Goal: Navigation & Orientation: Find specific page/section

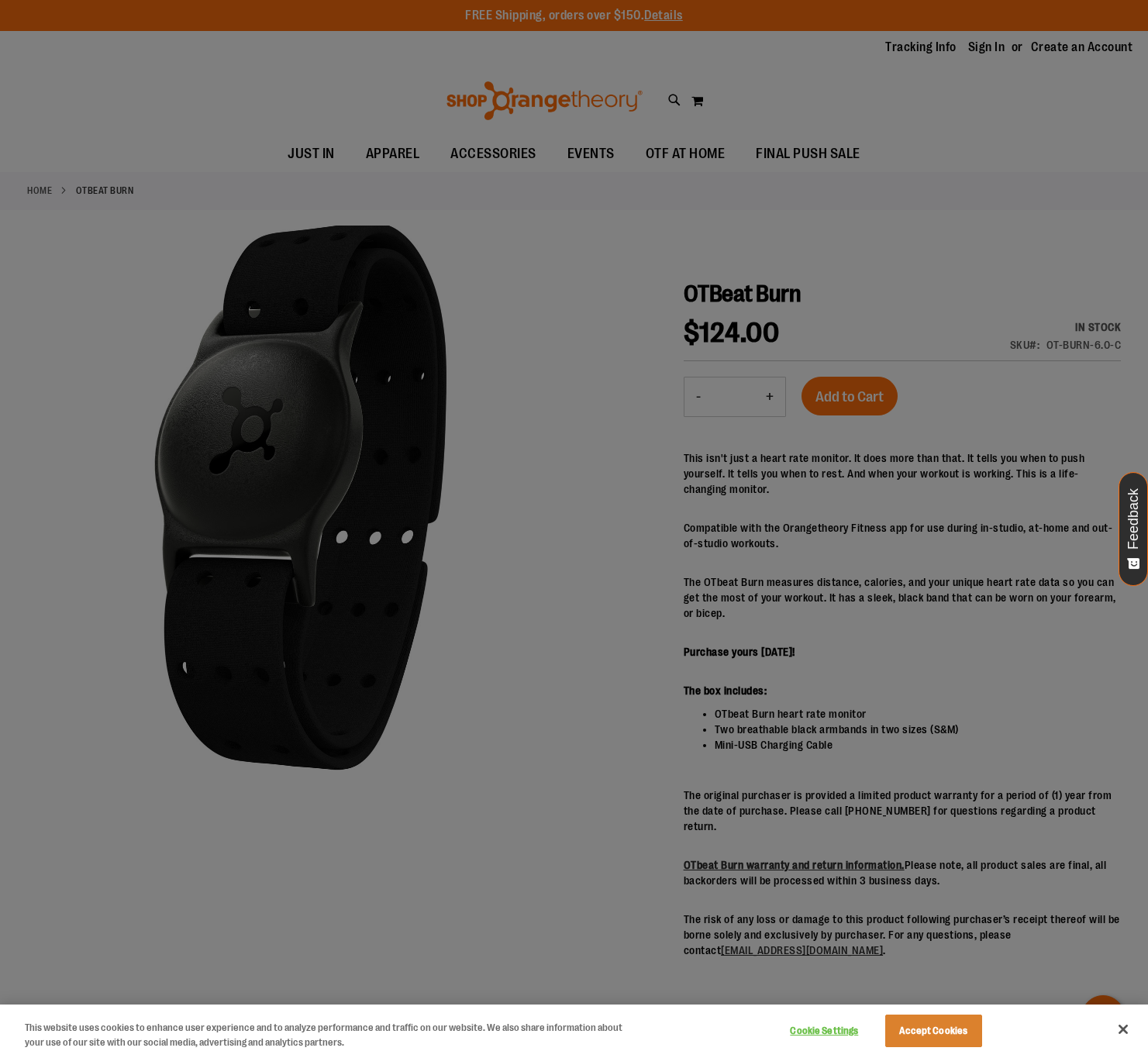
click at [815, 1030] on button "Cookie Settings" at bounding box center [824, 1030] width 97 height 31
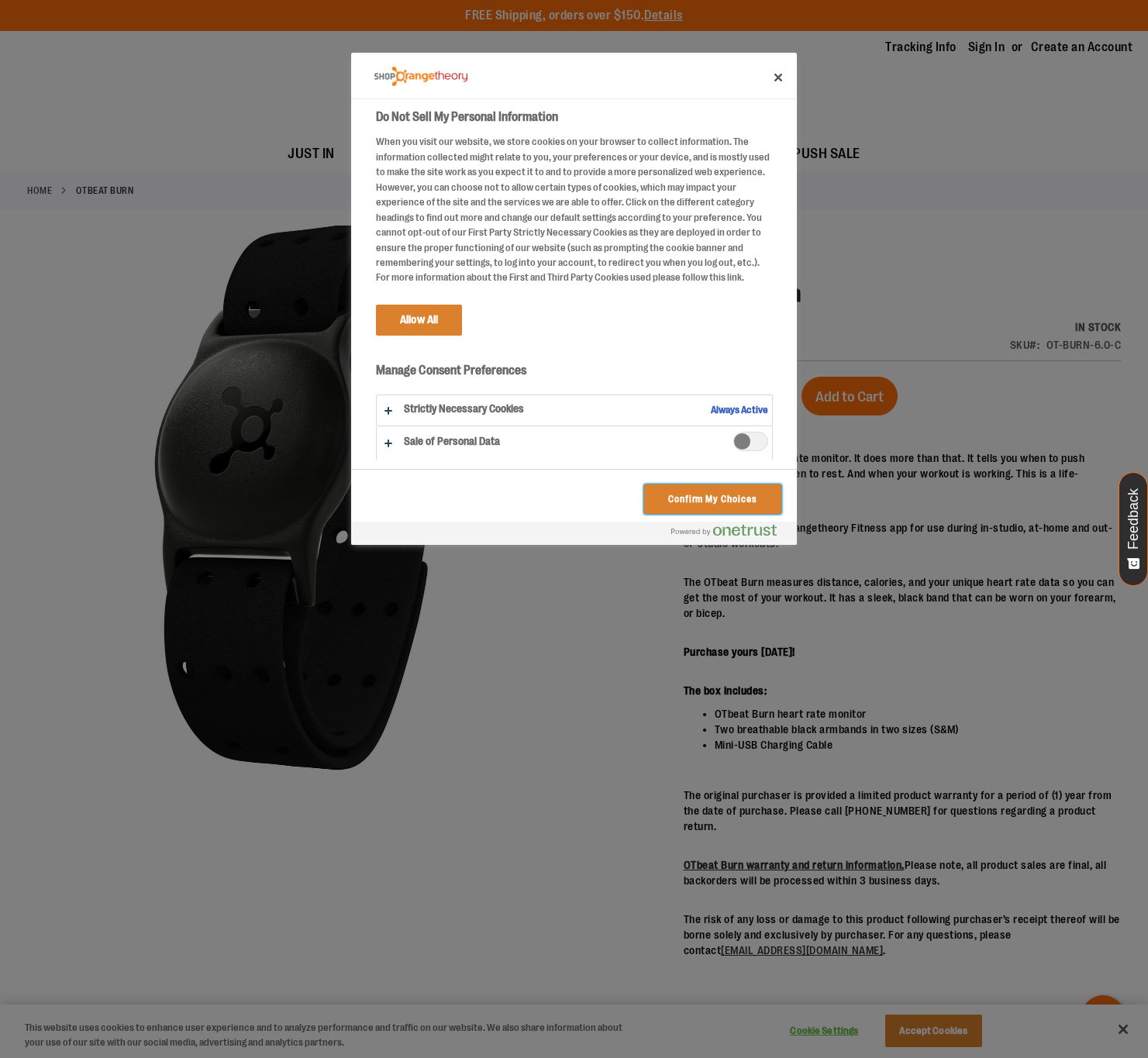
click at [690, 494] on button "Confirm My Choices" at bounding box center [712, 498] width 138 height 29
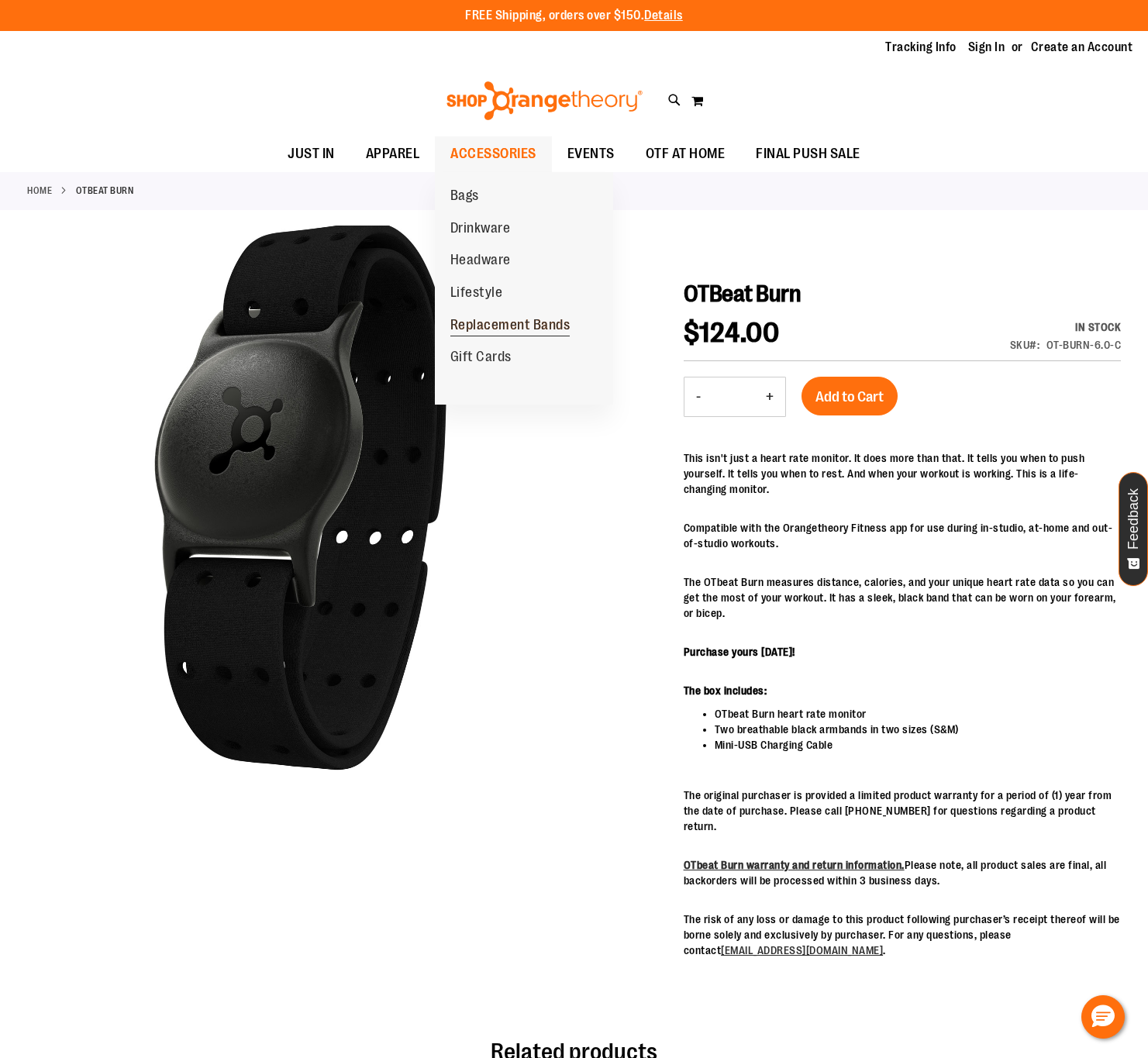
click at [500, 319] on span "Replacement Bands" at bounding box center [510, 326] width 120 height 20
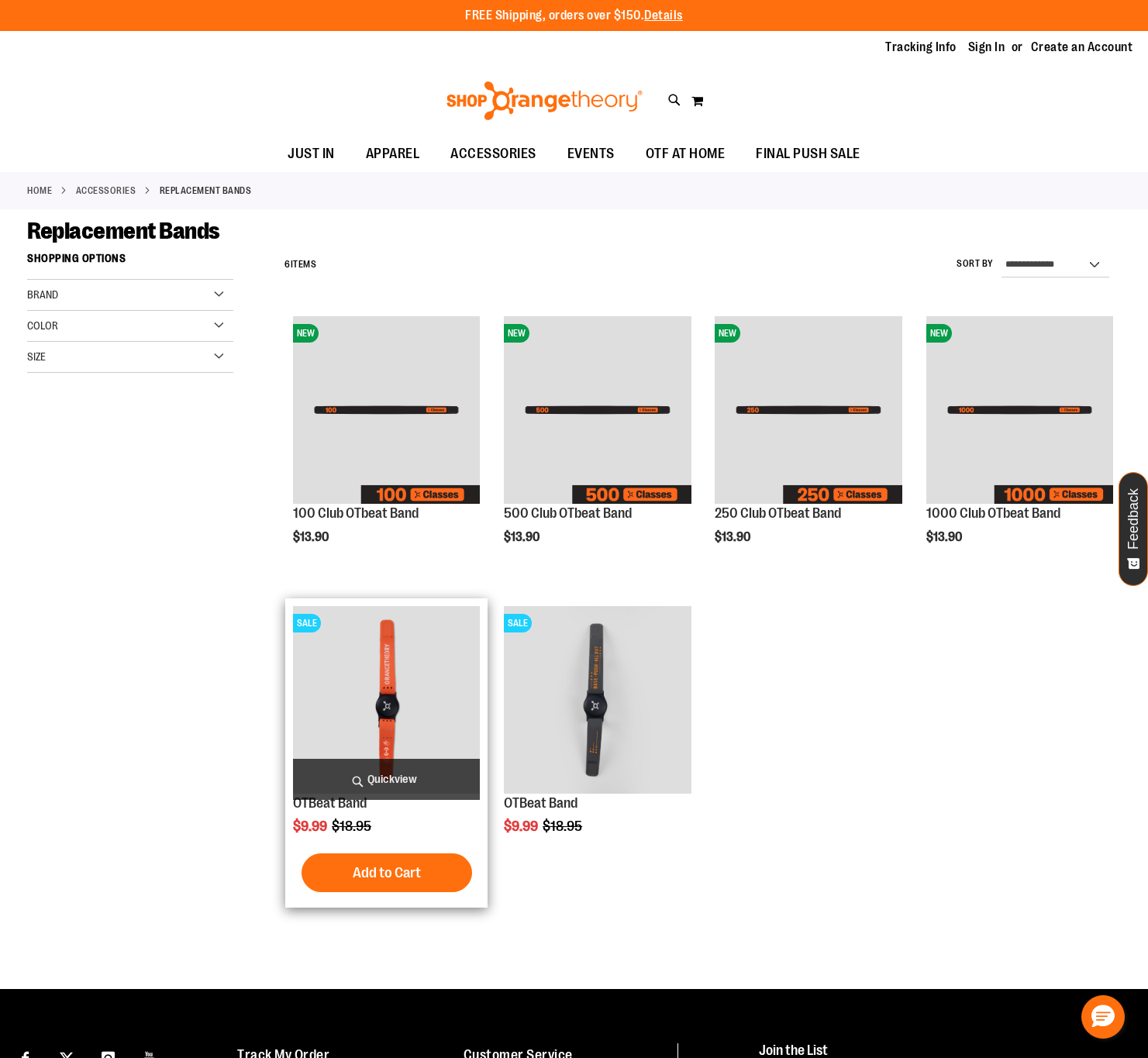
click at [379, 710] on img "product" at bounding box center [387, 700] width 187 height 187
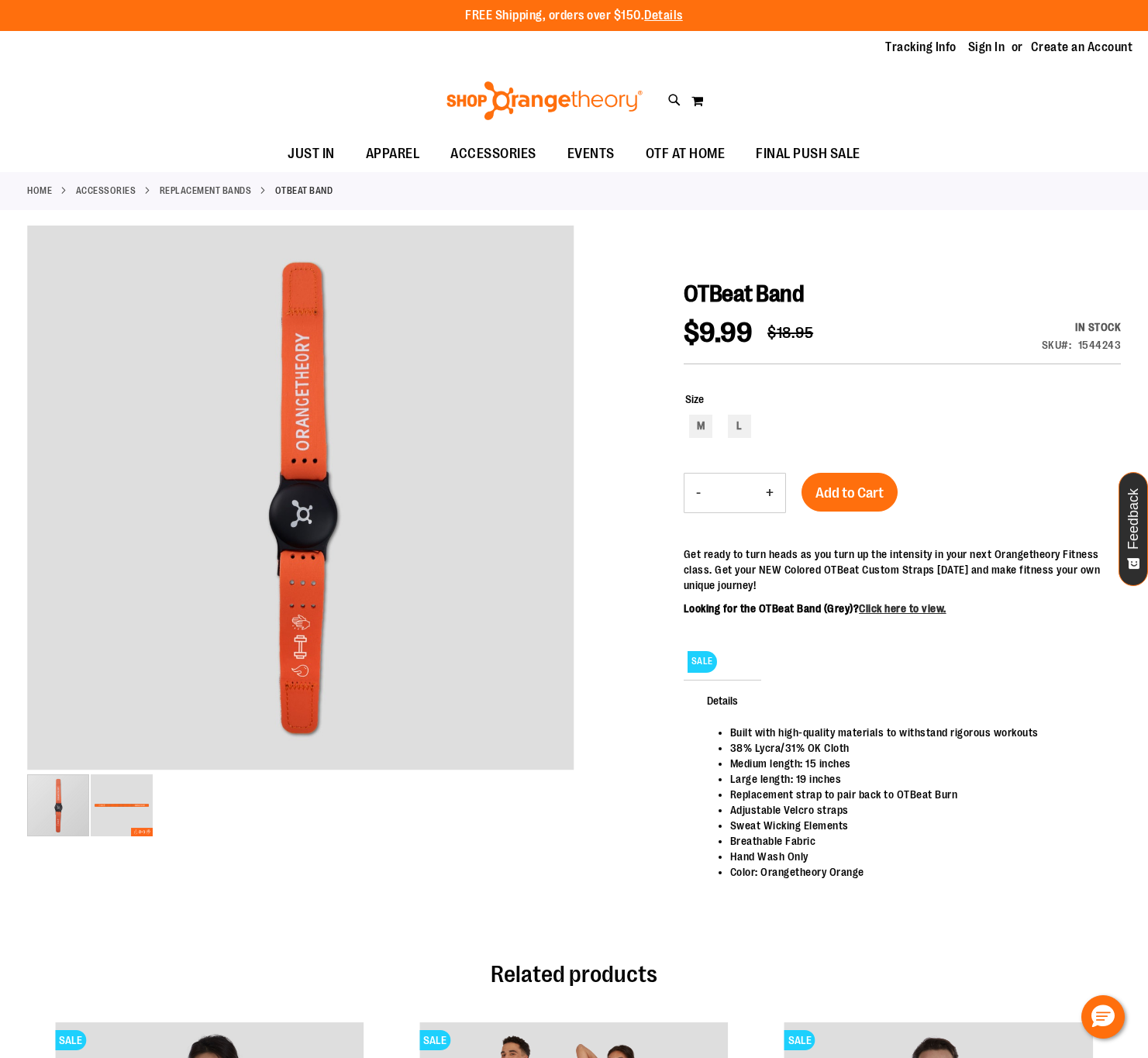
click at [101, 181] on div "Home ACCESSORIES Replacement Bands OTBeat Band" at bounding box center [574, 191] width 1148 height 38
click at [101, 189] on link "ACCESSORIES" at bounding box center [106, 191] width 61 height 14
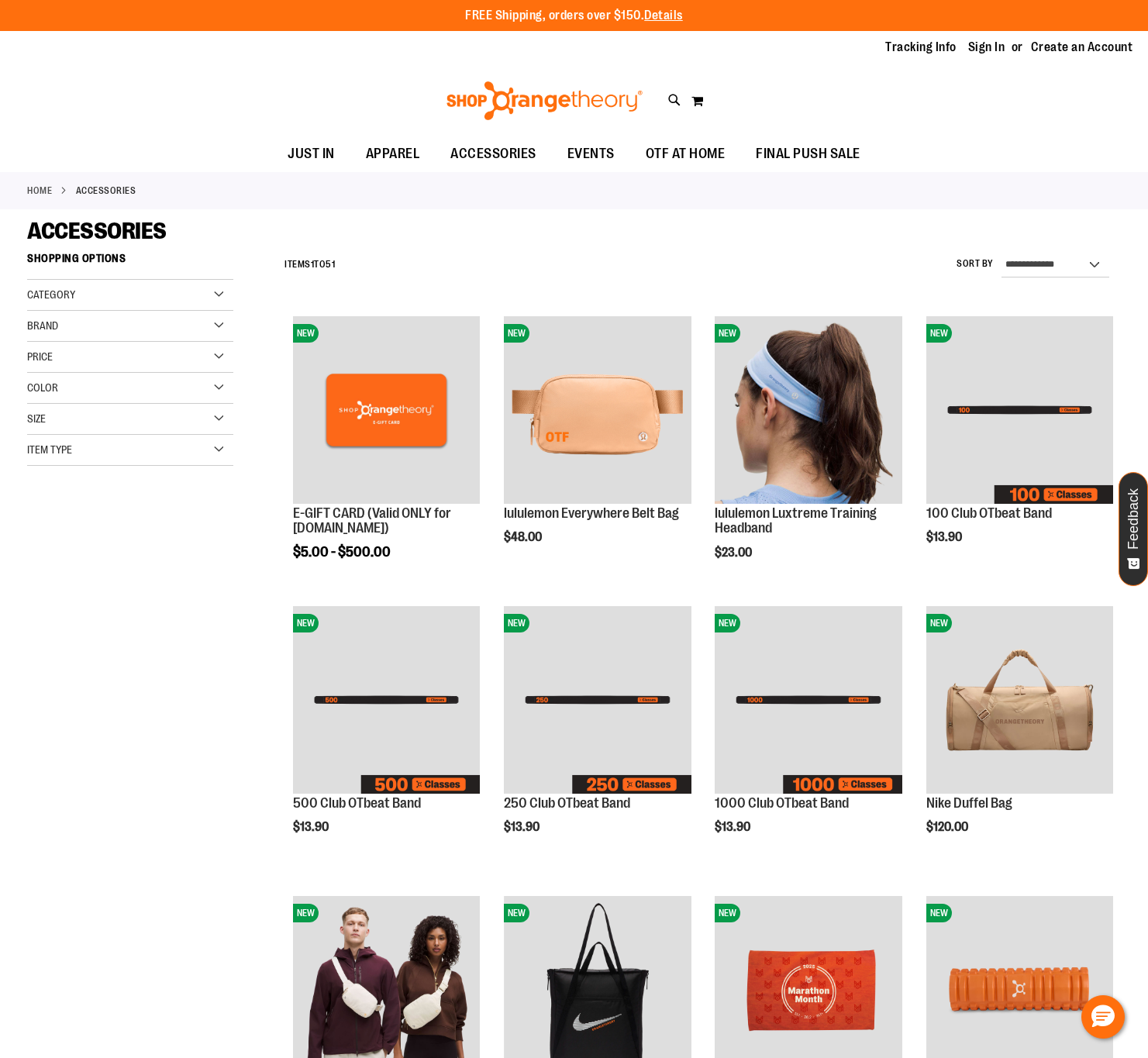
click at [74, 298] on span "Category" at bounding box center [51, 295] width 48 height 13
click at [41, 189] on link "Home" at bounding box center [40, 191] width 25 height 14
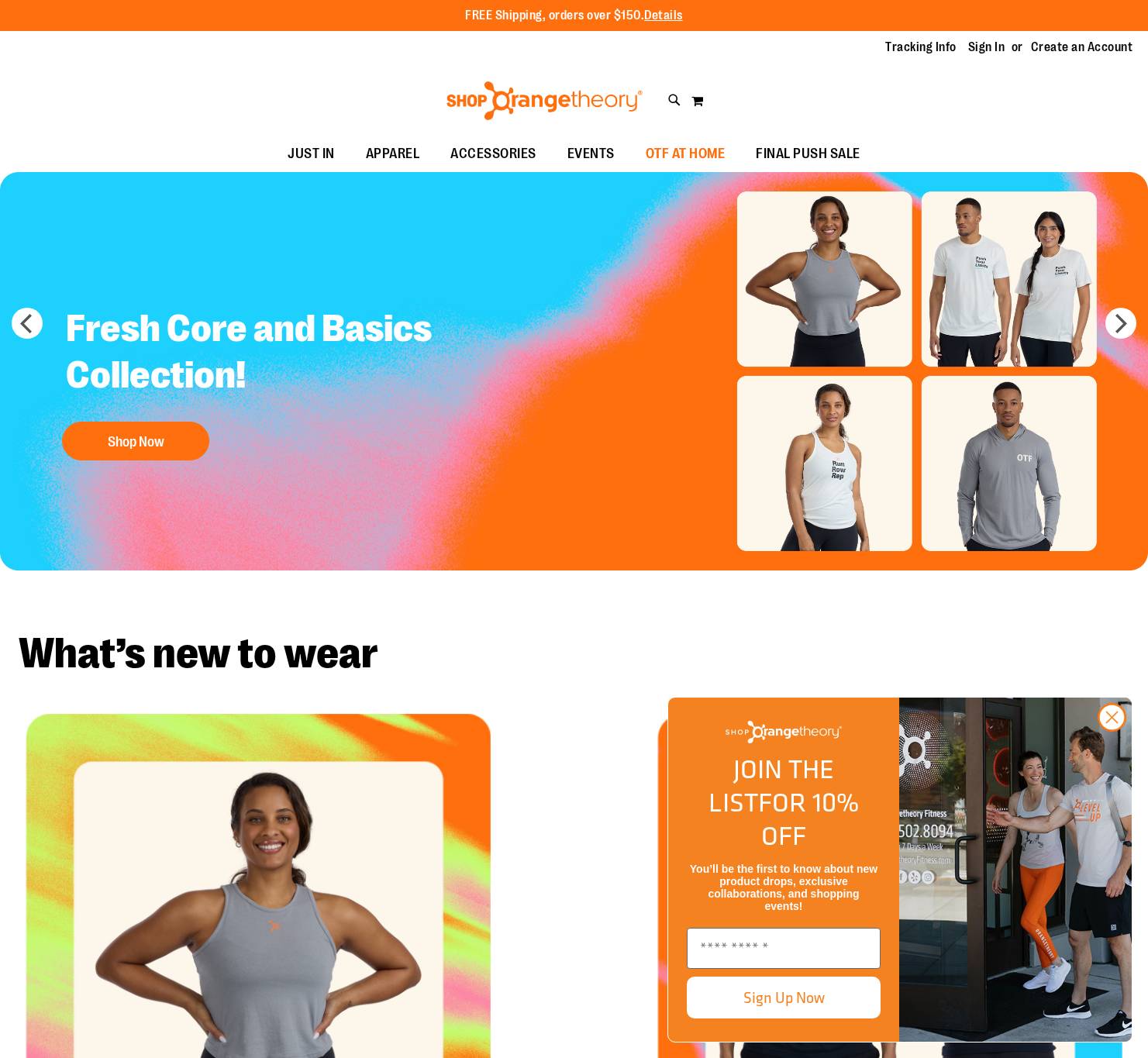
click at [685, 149] on span "OTF AT HOME" at bounding box center [686, 154] width 80 height 35
